Goal: Transaction & Acquisition: Purchase product/service

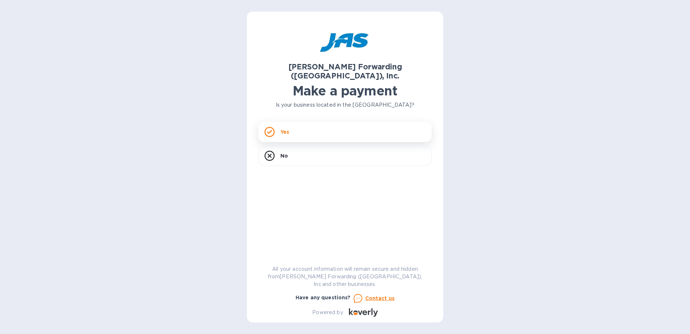
click at [299, 122] on div "Yes" at bounding box center [344, 132] width 173 height 20
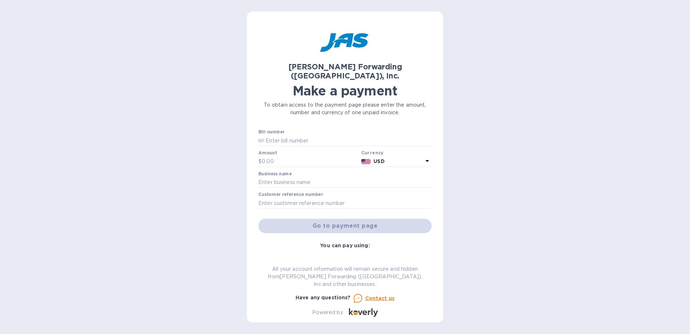
click at [292, 31] on div "[PERSON_NAME] Forwarding ([GEOGRAPHIC_DATA]), Inc. Make a payment To obtain acc…" at bounding box center [345, 70] width 176 height 96
click at [272, 135] on input "text" at bounding box center [348, 140] width 168 height 11
click at [274, 135] on input "text" at bounding box center [348, 140] width 168 height 11
paste input "ATL503343821"
type input "ATL503343821"
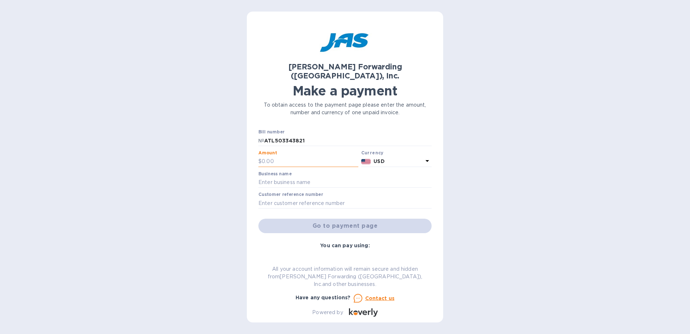
click at [302, 156] on input "text" at bounding box center [310, 161] width 97 height 11
click at [281, 156] on input "text" at bounding box center [310, 161] width 97 height 11
type input "324.43"
click at [271, 177] on input "text" at bounding box center [344, 182] width 173 height 11
type input "IMALPAL Group Services NA Corp."
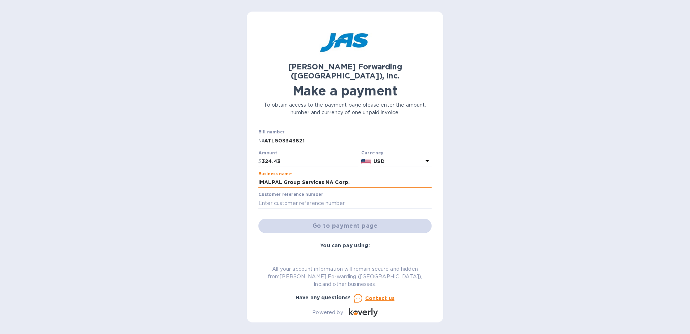
type input "IMALNAAAI"
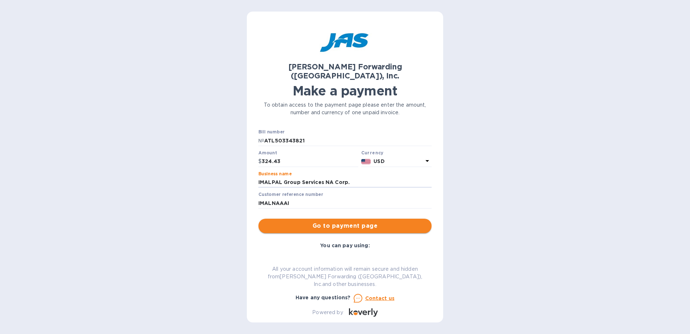
click at [361, 221] on span "Go to payment page" at bounding box center [345, 225] width 162 height 9
